Goal: Transaction & Acquisition: Purchase product/service

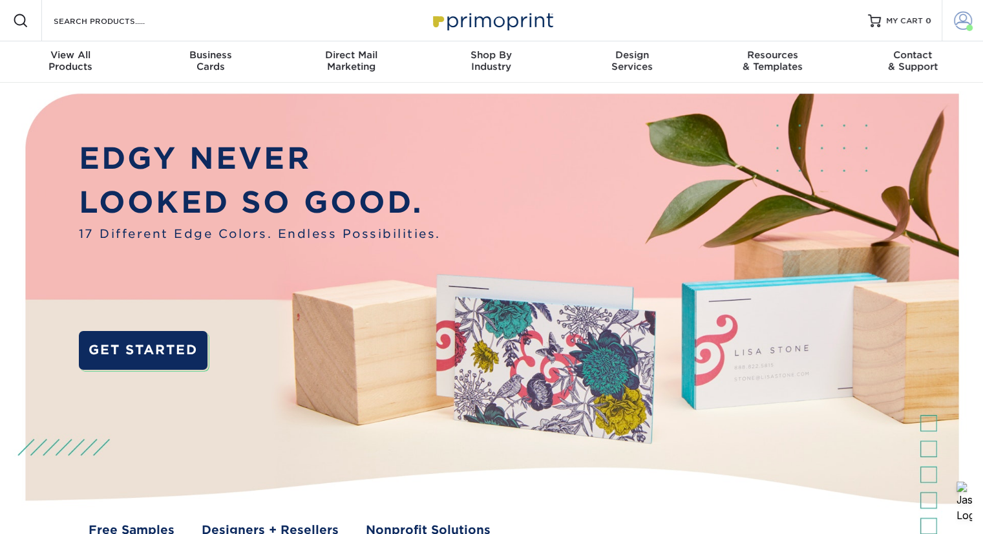
click at [966, 25] on span at bounding box center [963, 21] width 18 height 18
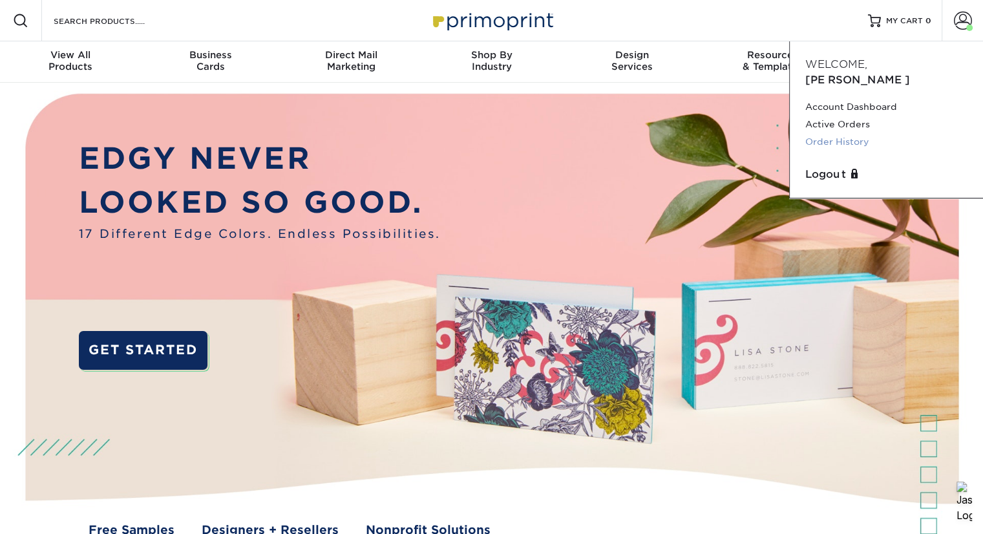
click at [831, 133] on link "Order History" at bounding box center [886, 141] width 162 height 17
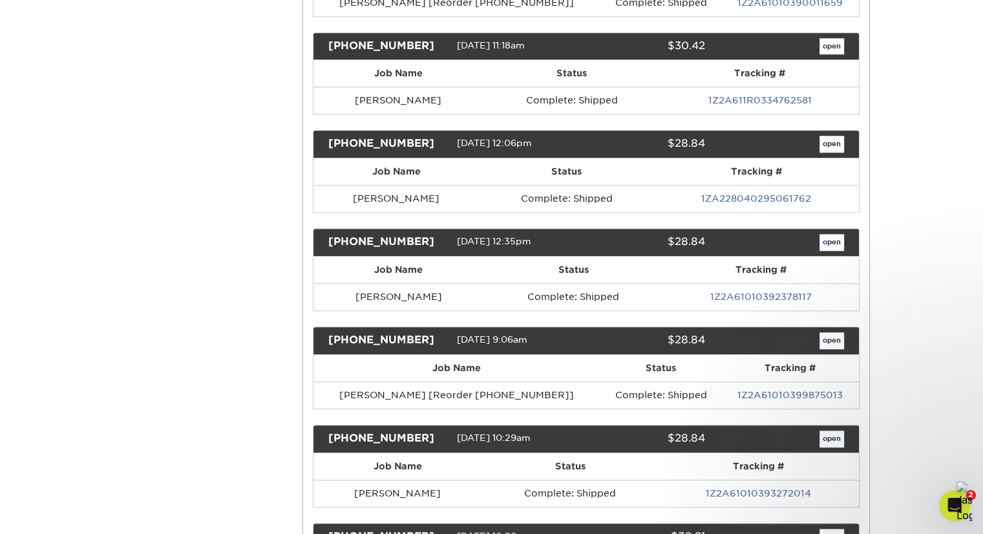
scroll to position [1278, 0]
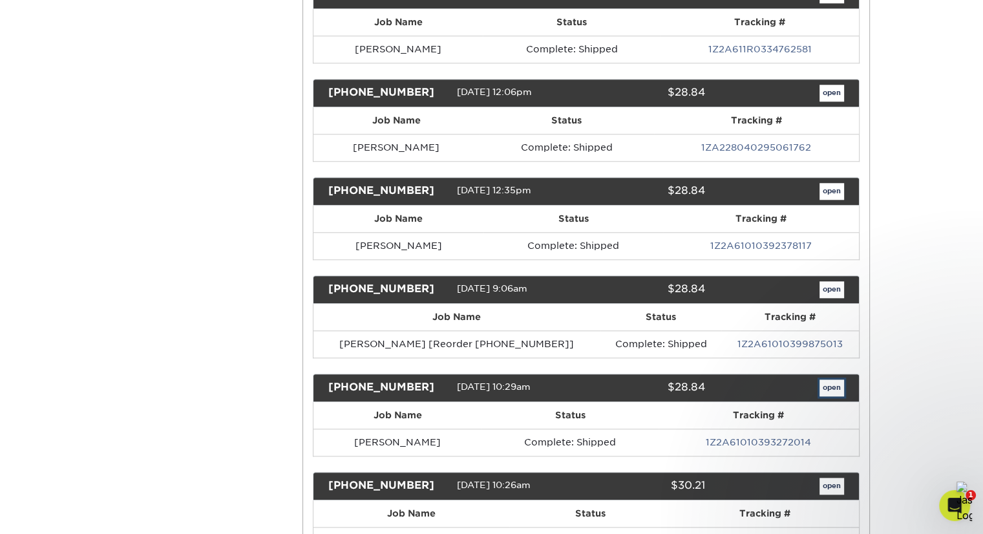
click at [834, 379] on link "open" at bounding box center [831, 387] width 25 height 17
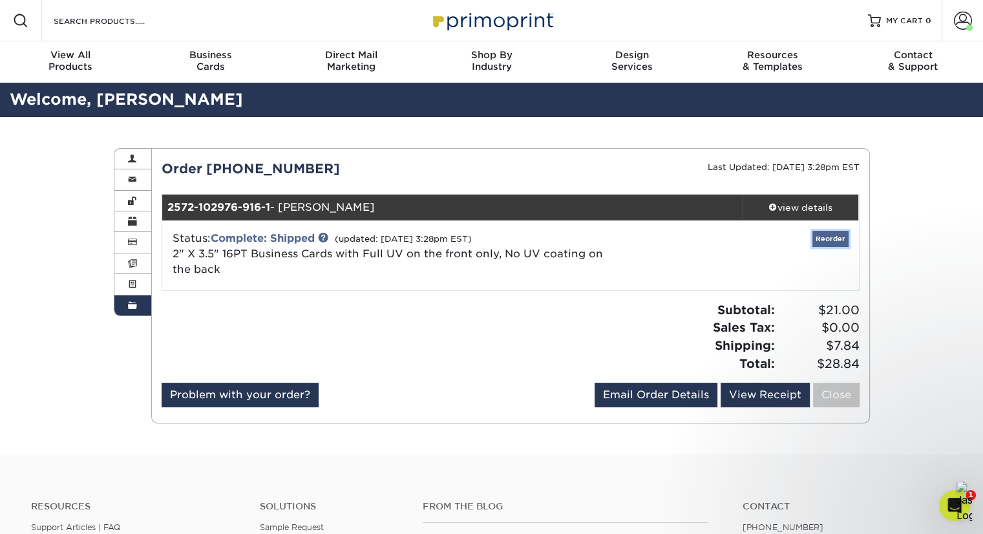
click at [824, 241] on link "Reorder" at bounding box center [830, 239] width 36 height 16
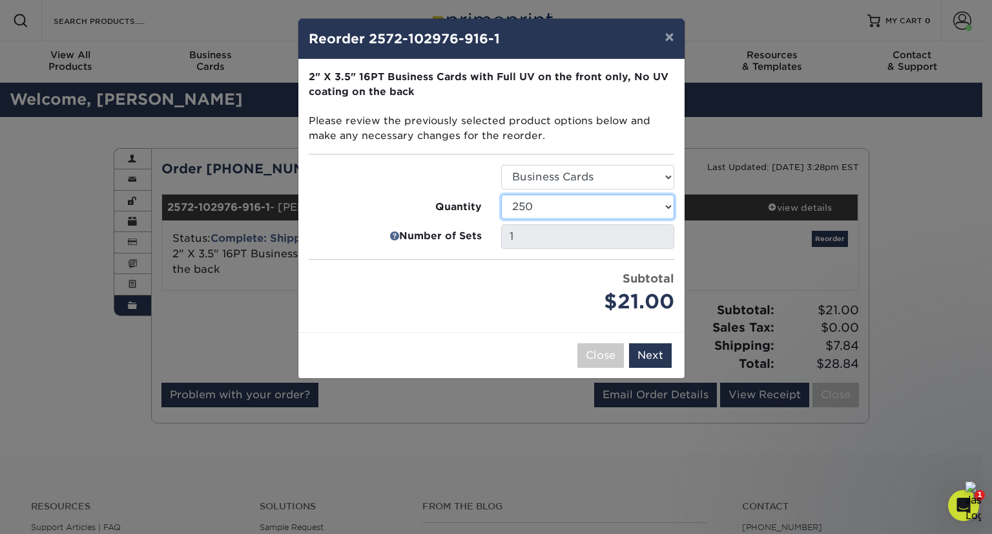
click at [652, 208] on select "25 50 100 250 500 1000 2500 5000 7500 10000 15000 20000 25000 30000 35000 40000…" at bounding box center [587, 206] width 173 height 25
select select "f593fda3-2d5c-4b9e-9c2c-6197b899ae74"
click at [501, 194] on select "25 50 100 250 500 1000 2500 5000 7500 10000 15000 20000 25000 30000 35000 40000…" at bounding box center [587, 206] width 173 height 25
click at [651, 359] on button "Next" at bounding box center [650, 355] width 43 height 25
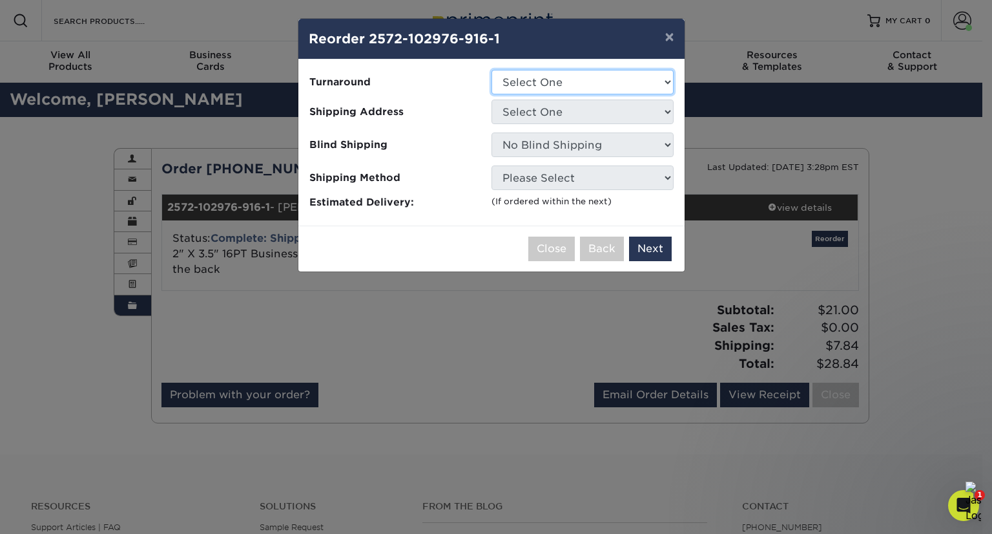
click at [609, 77] on select "Select One 2-4 Business Days 2 Day Next Business Day" at bounding box center [583, 82] width 182 height 25
select select "2713695d-548c-4367-a44e-acbad3be2f29"
click at [492, 70] on select "Select One 2-4 Business Days 2 Day Next Business Day" at bounding box center [583, 82] width 182 height 25
click at [597, 109] on select "Select One Aaron Kirow Aaron Miller Adrienne Bateman Allie Cormier Amy Malamut …" at bounding box center [583, 111] width 182 height 25
select select "283557"
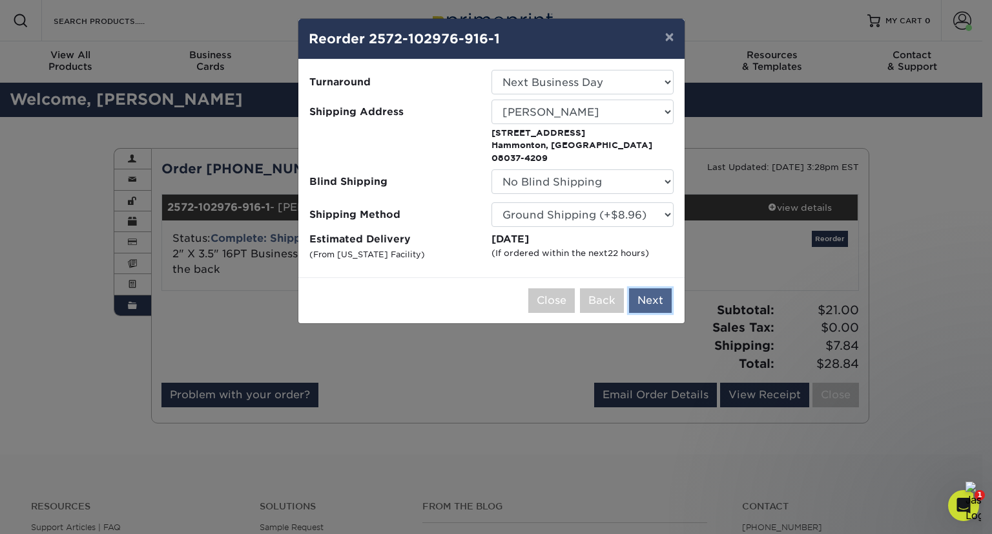
click at [651, 288] on button "Next" at bounding box center [650, 300] width 43 height 25
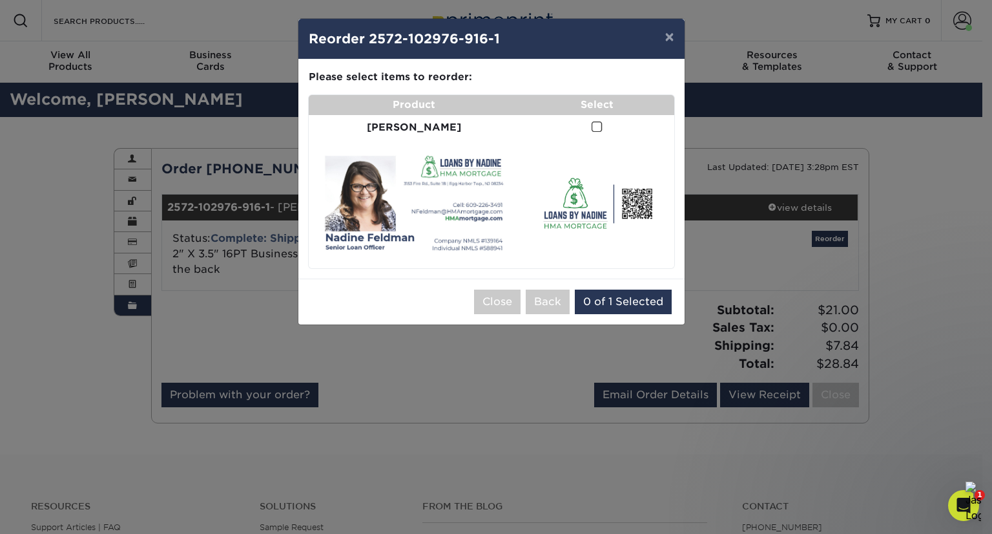
click at [592, 130] on span at bounding box center [597, 127] width 11 height 12
click at [0, 0] on input "checkbox" at bounding box center [0, 0] width 0 height 0
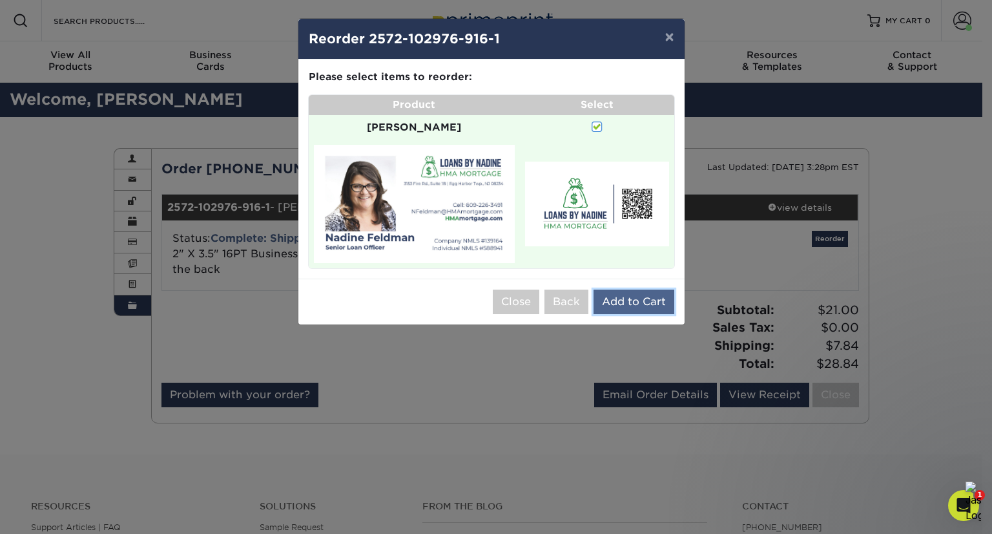
click at [623, 289] on button "Add to Cart" at bounding box center [634, 301] width 81 height 25
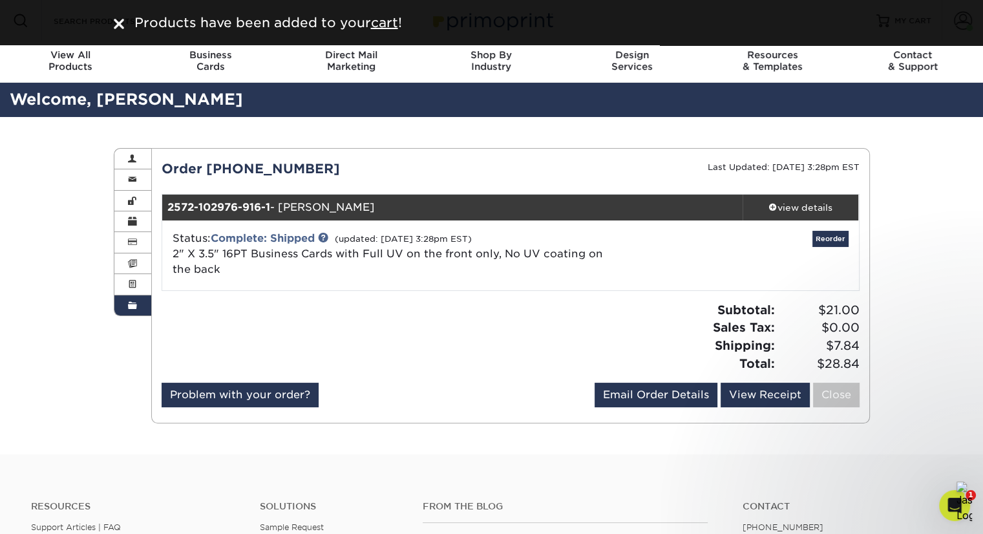
click at [894, 21] on div "Products have been added to your cart !" at bounding box center [491, 22] width 983 height 45
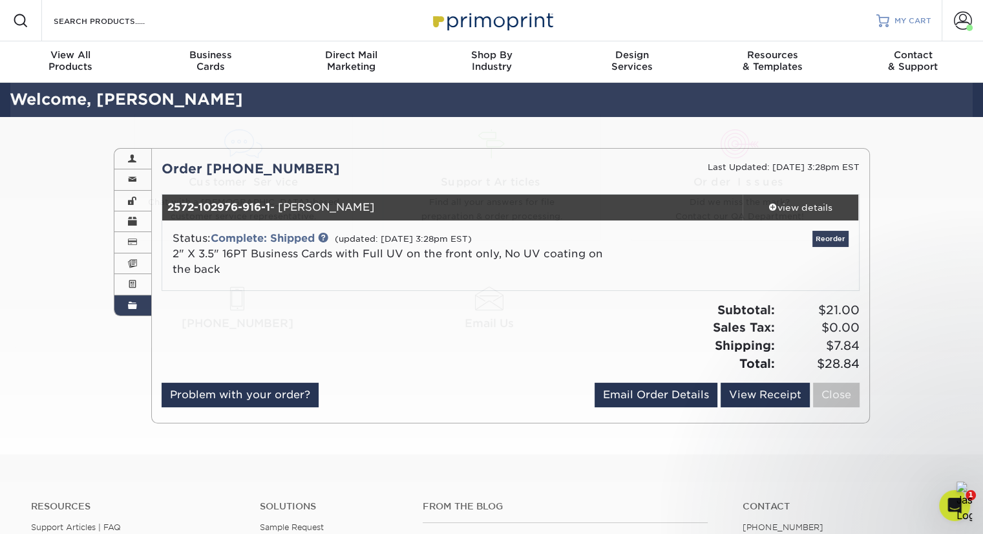
click at [902, 22] on span "MY CART" at bounding box center [912, 21] width 37 height 11
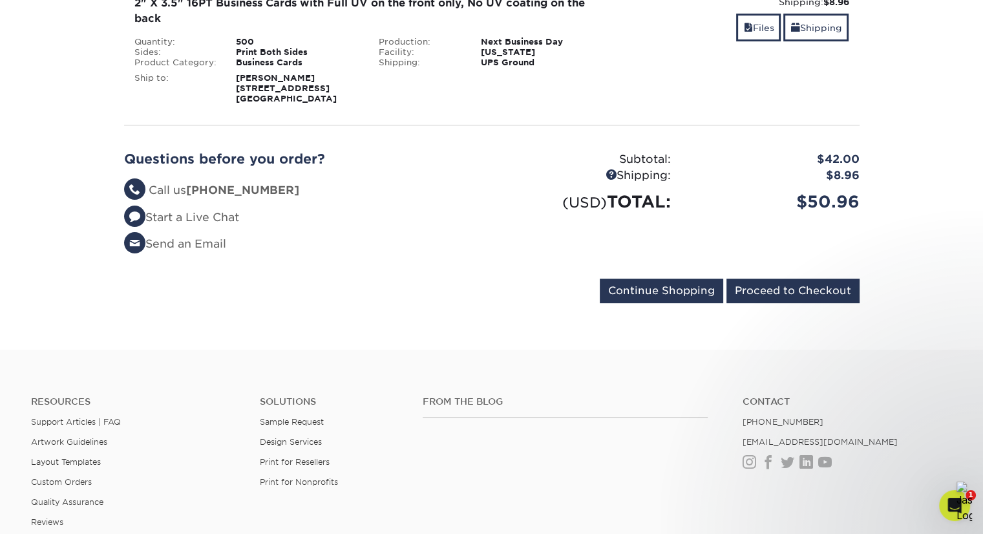
scroll to position [242, 0]
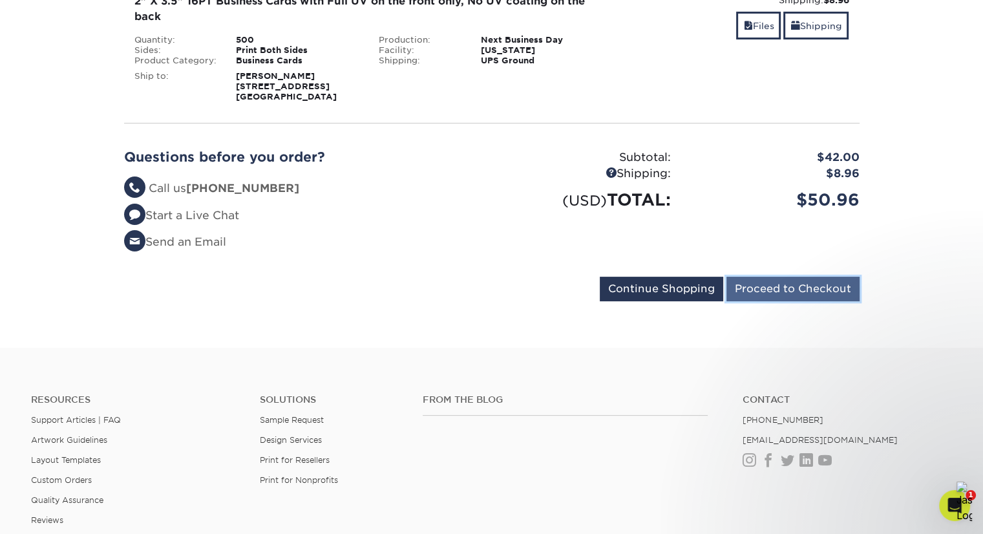
click at [762, 285] on input "Proceed to Checkout" at bounding box center [792, 288] width 133 height 25
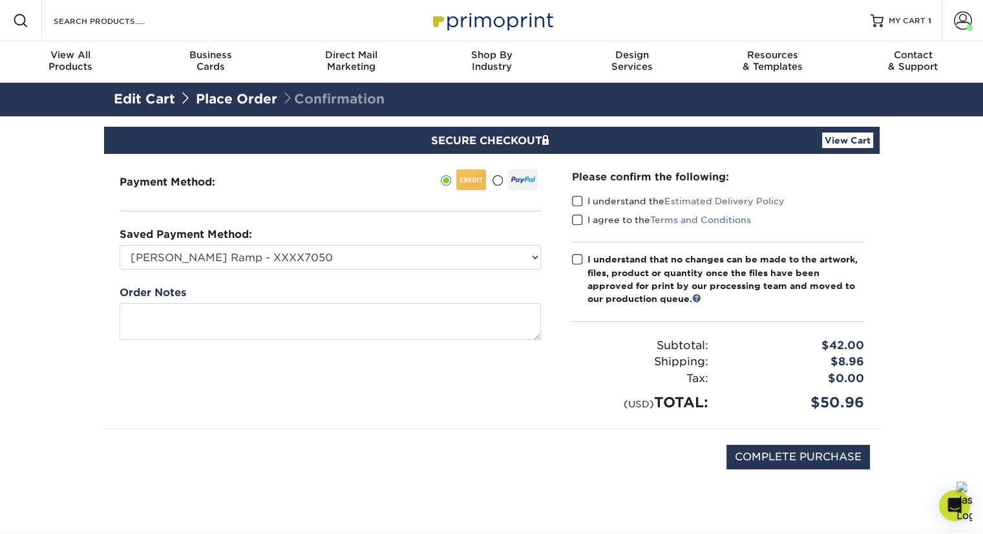
click at [579, 202] on span at bounding box center [577, 201] width 11 height 12
click at [0, 0] on input "I understand the Estimated Delivery Policy" at bounding box center [0, 0] width 0 height 0
click at [574, 214] on span at bounding box center [577, 220] width 11 height 12
click at [0, 0] on input "I agree to the Terms and Conditions" at bounding box center [0, 0] width 0 height 0
click at [576, 257] on span at bounding box center [577, 259] width 11 height 12
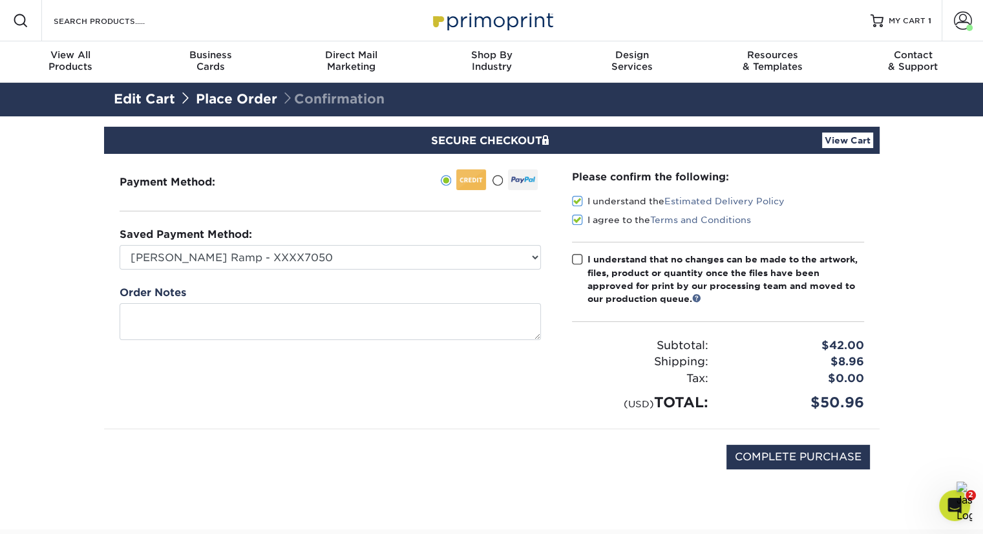
click at [0, 0] on input "I understand that no changes can be made to the artwork, files, product or quan…" at bounding box center [0, 0] width 0 height 0
drag, startPoint x: 576, startPoint y: 257, endPoint x: 581, endPoint y: 264, distance: 8.8
click at [576, 257] on span at bounding box center [577, 259] width 11 height 12
click at [0, 0] on input "I understand that no changes can be made to the artwork, files, product or quan…" at bounding box center [0, 0] width 0 height 0
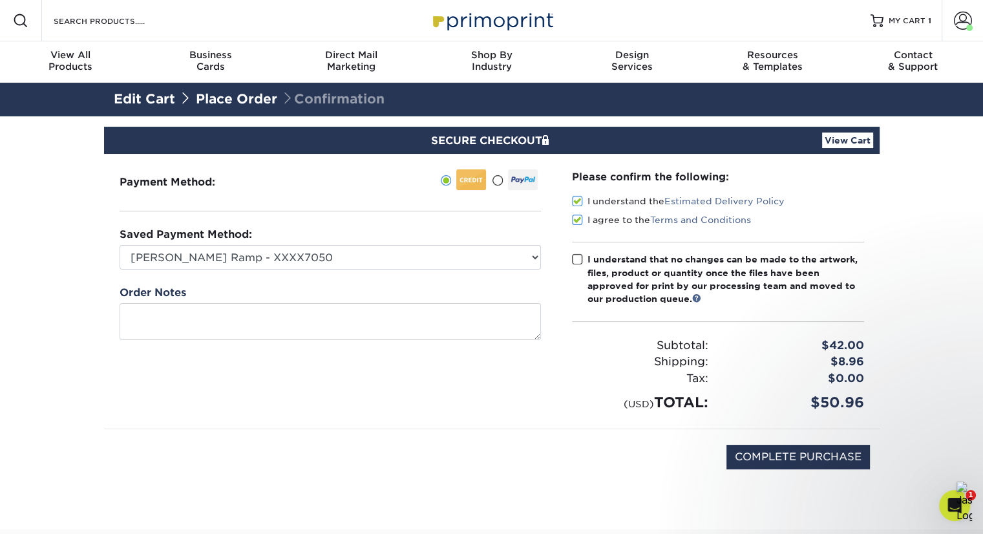
click at [579, 262] on span at bounding box center [577, 259] width 11 height 12
click at [0, 0] on input "I understand that no changes can be made to the artwork, files, product or quan…" at bounding box center [0, 0] width 0 height 0
click at [579, 262] on span at bounding box center [577, 259] width 11 height 12
click at [0, 0] on input "I understand that no changes can be made to the artwork, files, product or quan…" at bounding box center [0, 0] width 0 height 0
click at [576, 258] on span at bounding box center [577, 259] width 11 height 12
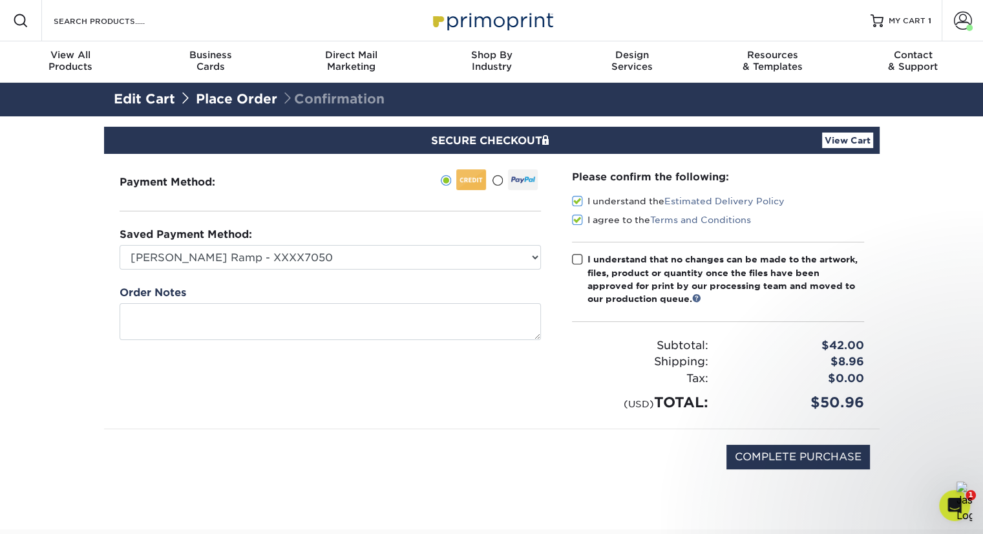
click at [0, 0] on input "I understand that no changes can be made to the artwork, files, product or quan…" at bounding box center [0, 0] width 0 height 0
click at [752, 453] on input "COMPLETE PURCHASE" at bounding box center [797, 456] width 143 height 25
type input "PROCESSING, PLEASE WAIT..."
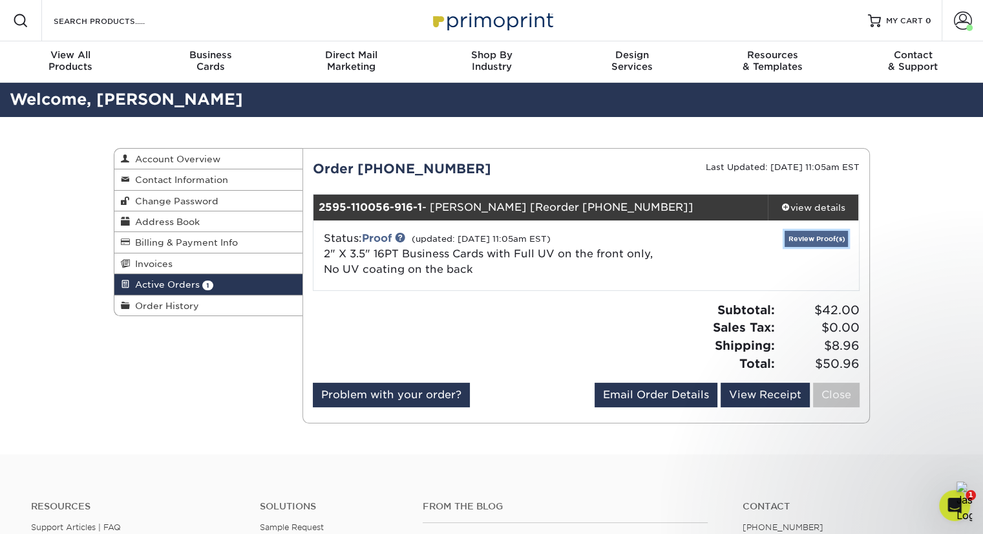
click at [828, 240] on link "Review Proof(s)" at bounding box center [815, 239] width 63 height 16
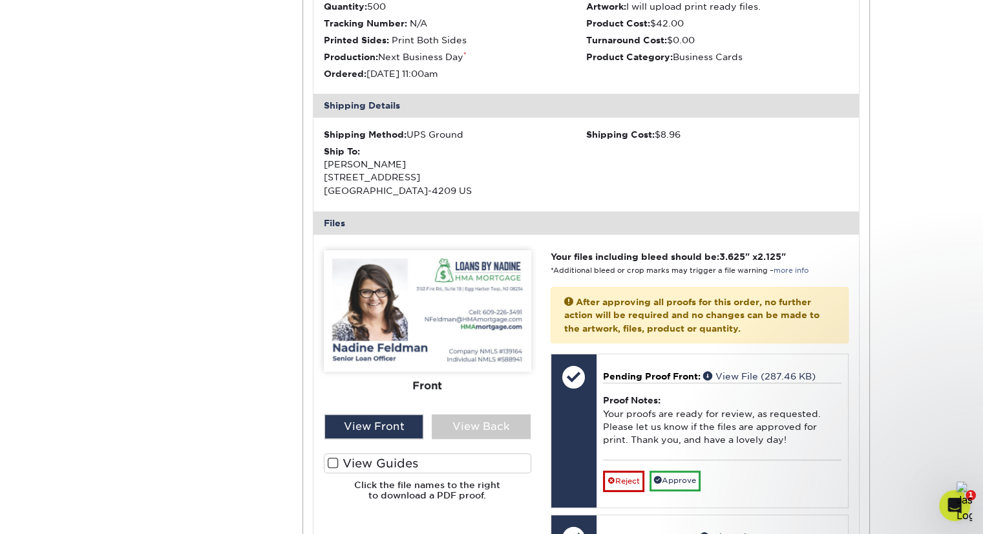
scroll to position [326, 0]
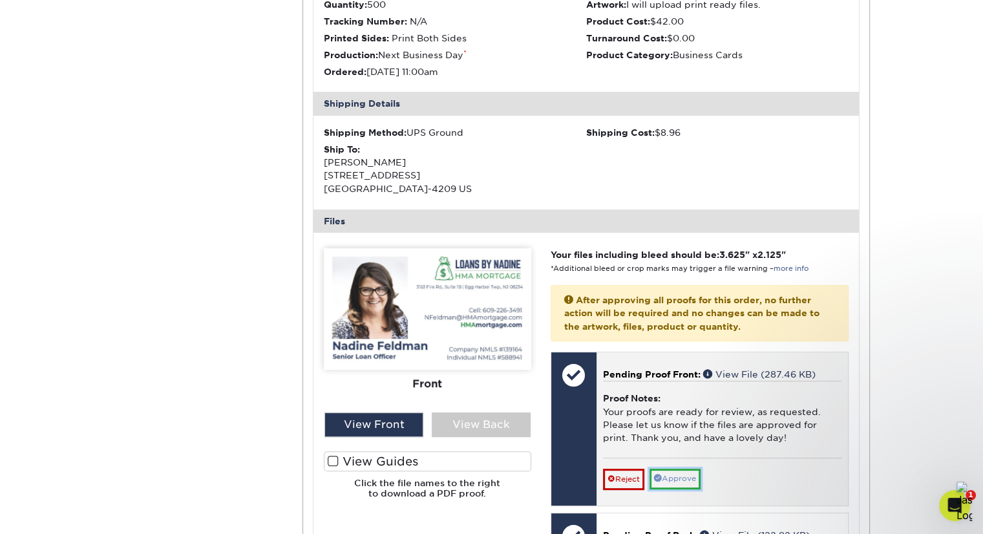
click at [683, 481] on link "Approve" at bounding box center [674, 478] width 51 height 20
click at [683, 481] on div "Reject Saving... Cancel Save We will contact you via email shortly. If you need…" at bounding box center [722, 472] width 238 height 31
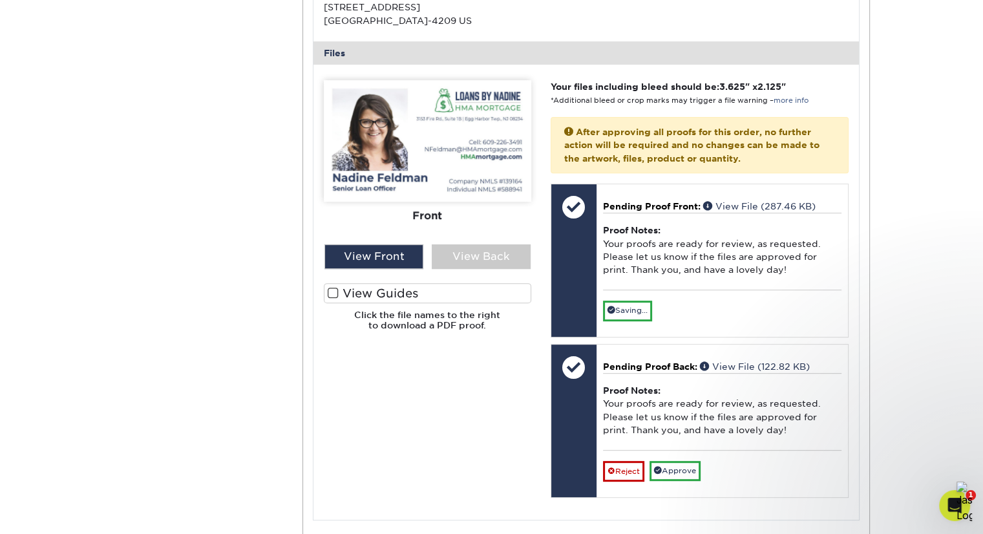
scroll to position [555, 0]
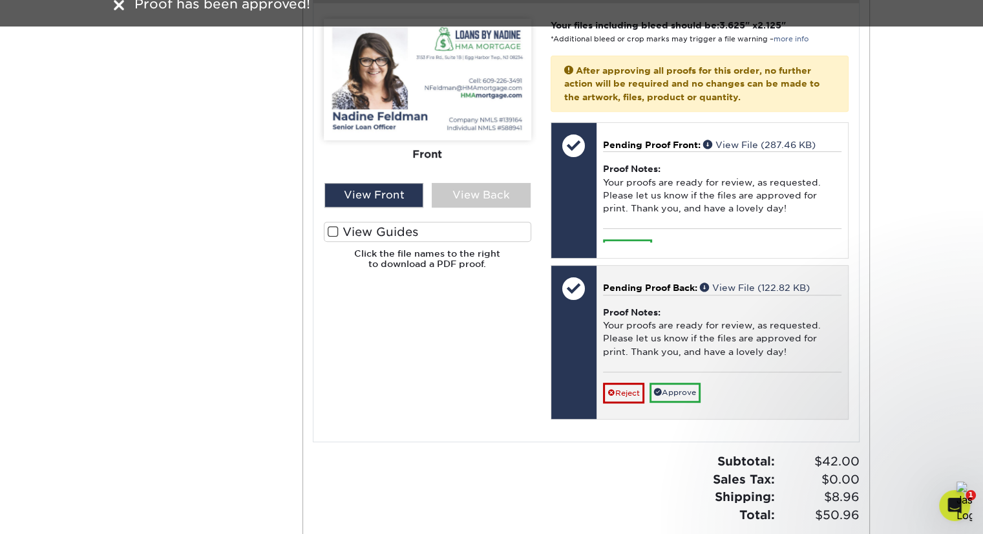
click at [674, 413] on div "Pending Proof Back: View File (122.82 KB) Proof Notes: Your proofs are ready fo…" at bounding box center [721, 342] width 251 height 153
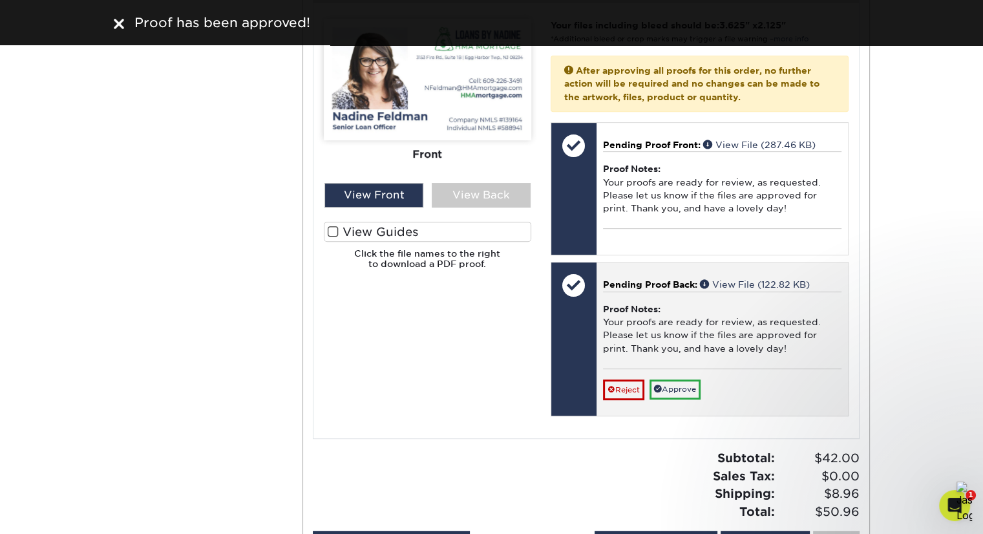
click at [674, 413] on div "Back: Click to select or drag and drop the file here. Choose file Back: [PERSON…" at bounding box center [699, 339] width 298 height 154
click at [677, 390] on link "Approve" at bounding box center [674, 389] width 51 height 20
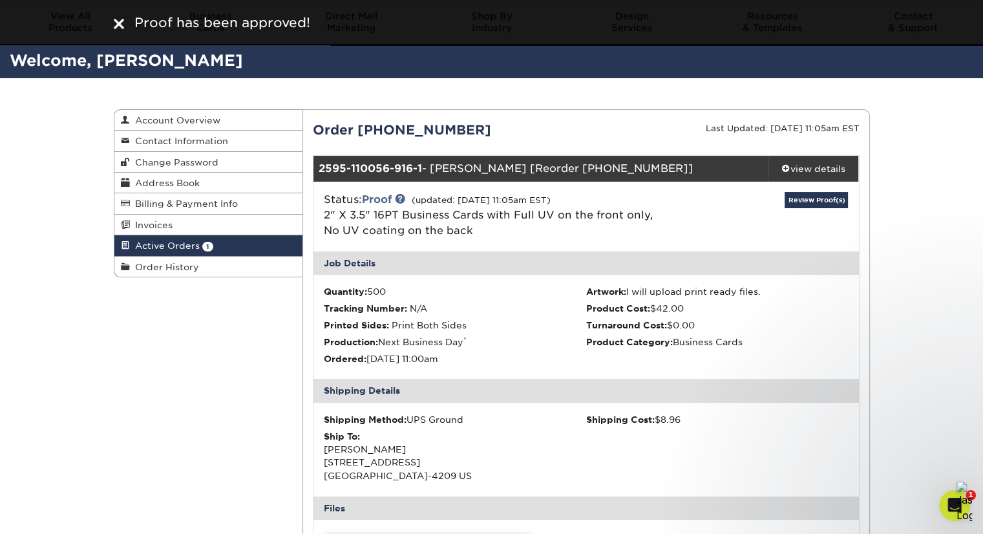
scroll to position [0, 0]
